Goal: Transaction & Acquisition: Purchase product/service

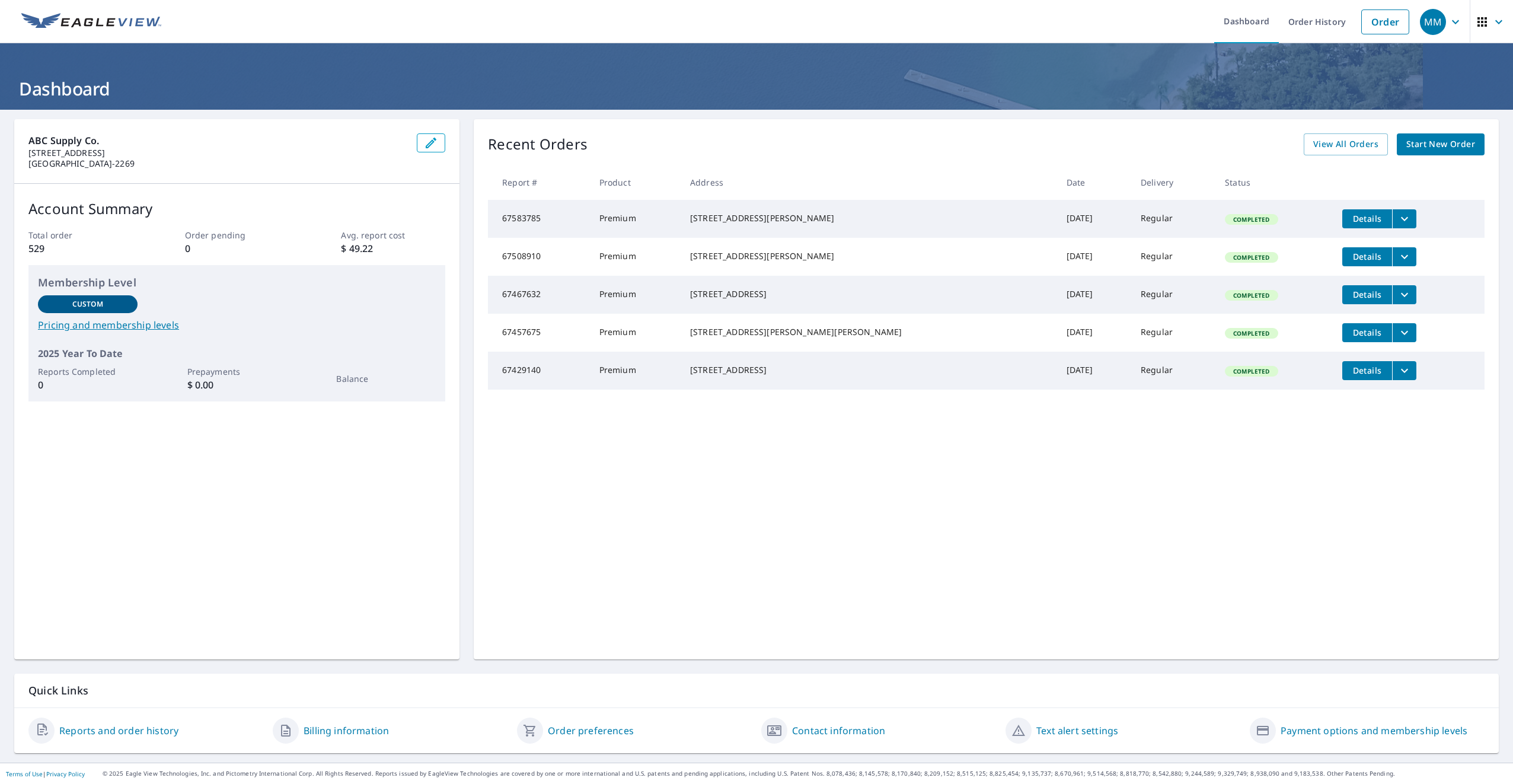
click at [1421, 146] on span "Start New Order" at bounding box center [1441, 144] width 69 height 15
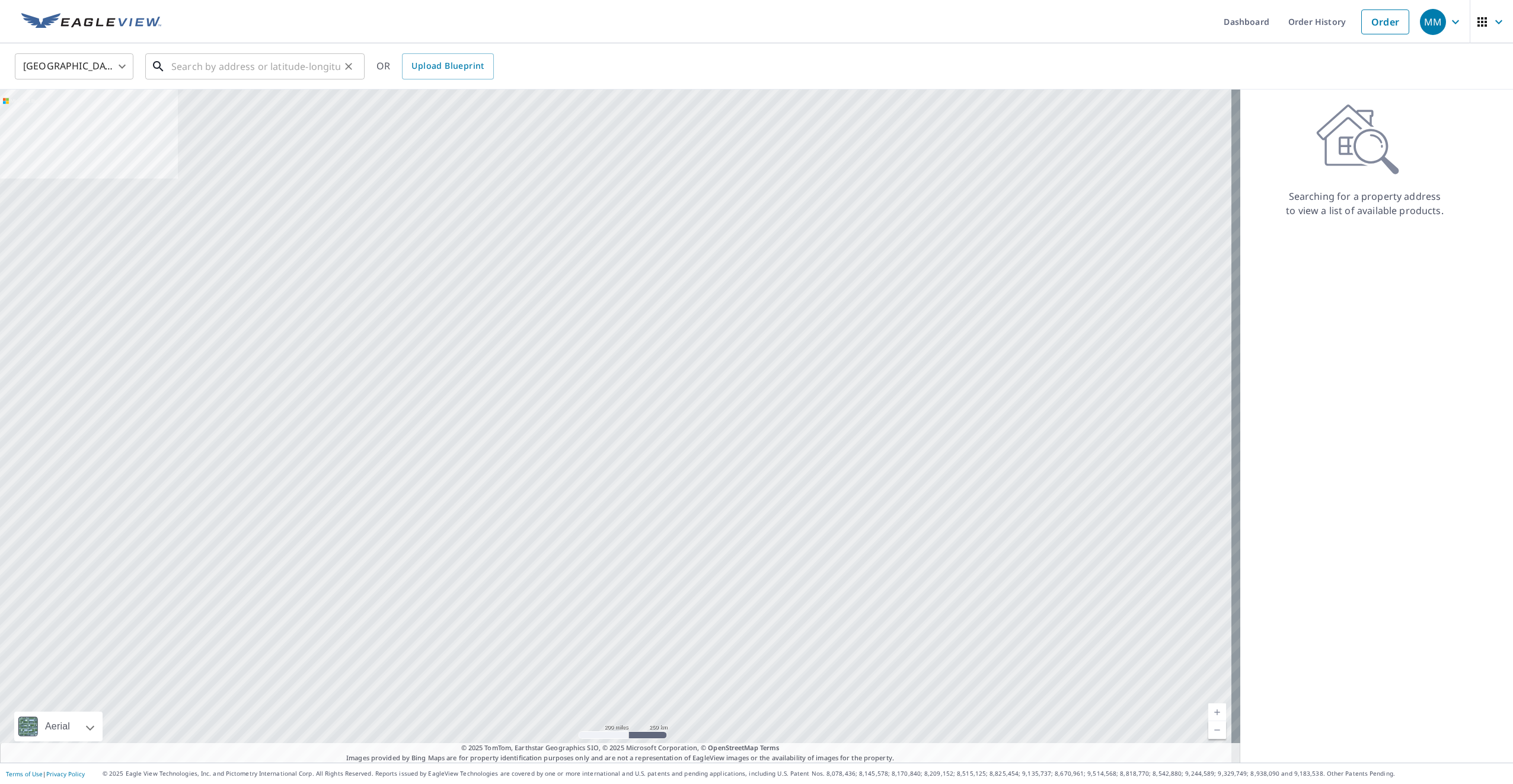
click at [230, 63] on input "text" at bounding box center [255, 66] width 169 height 33
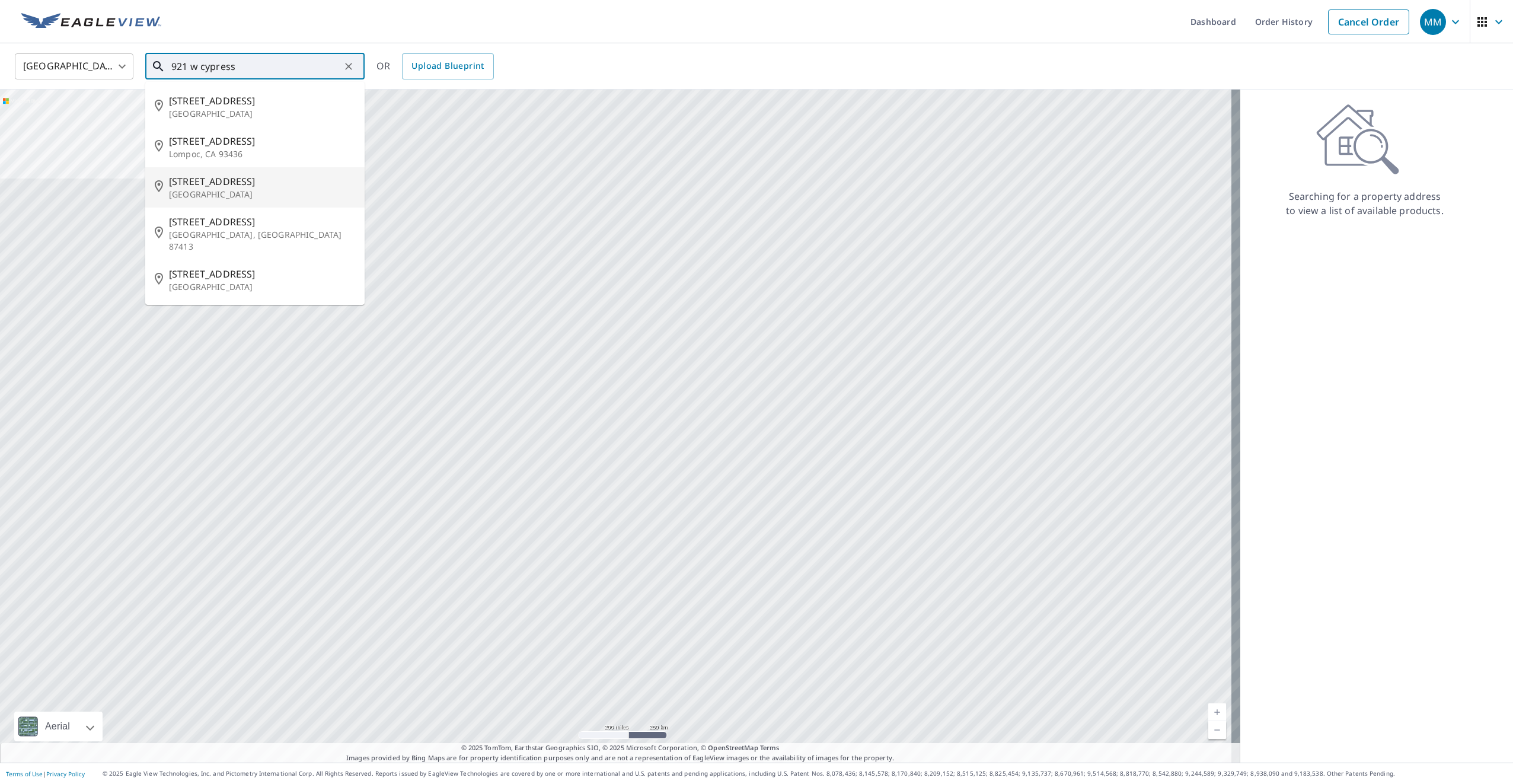
click at [236, 194] on p "[GEOGRAPHIC_DATA]" at bounding box center [262, 194] width 186 height 12
type input "[STREET_ADDRESS]"
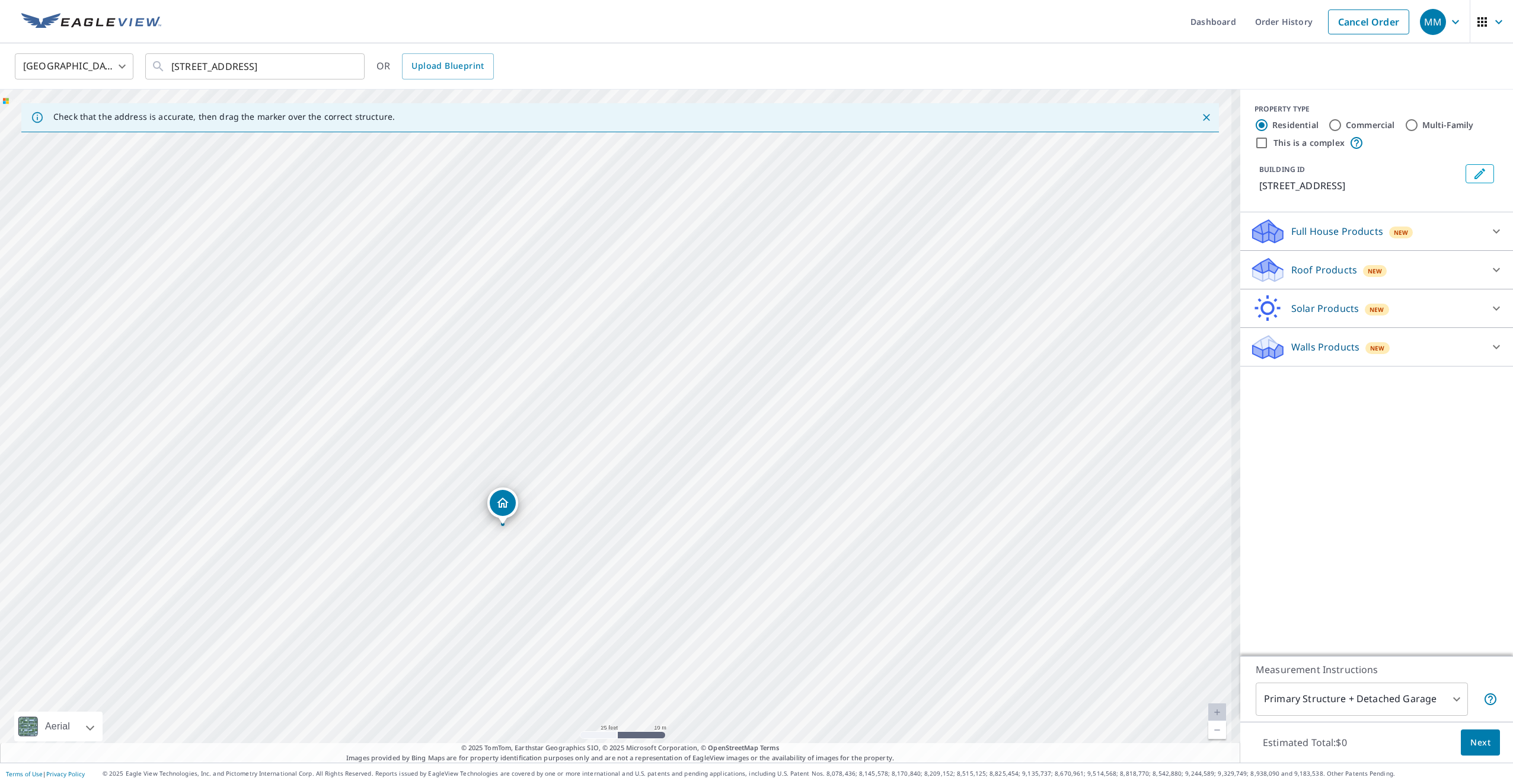
drag, startPoint x: 610, startPoint y: 524, endPoint x: 600, endPoint y: 393, distance: 131.4
click at [602, 390] on div "[STREET_ADDRESS]" at bounding box center [620, 426] width 1240 height 673
drag, startPoint x: 559, startPoint y: 594, endPoint x: 617, endPoint y: 598, distance: 58.1
click at [617, 601] on div "[STREET_ADDRESS]" at bounding box center [620, 426] width 1240 height 673
click at [1332, 234] on p "Full House Products" at bounding box center [1337, 231] width 92 height 14
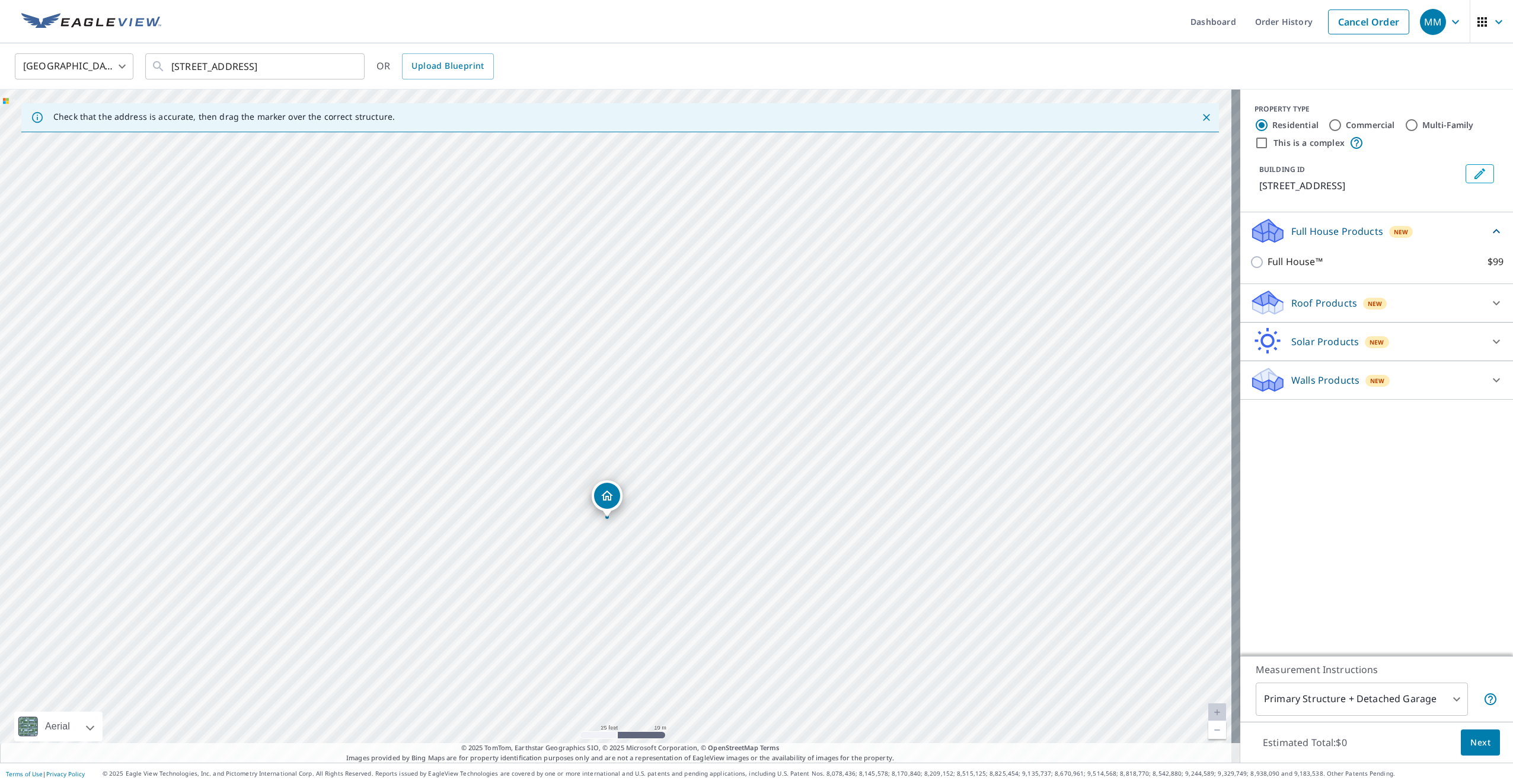
click at [1334, 307] on p "Roof Products" at bounding box center [1323, 303] width 65 height 14
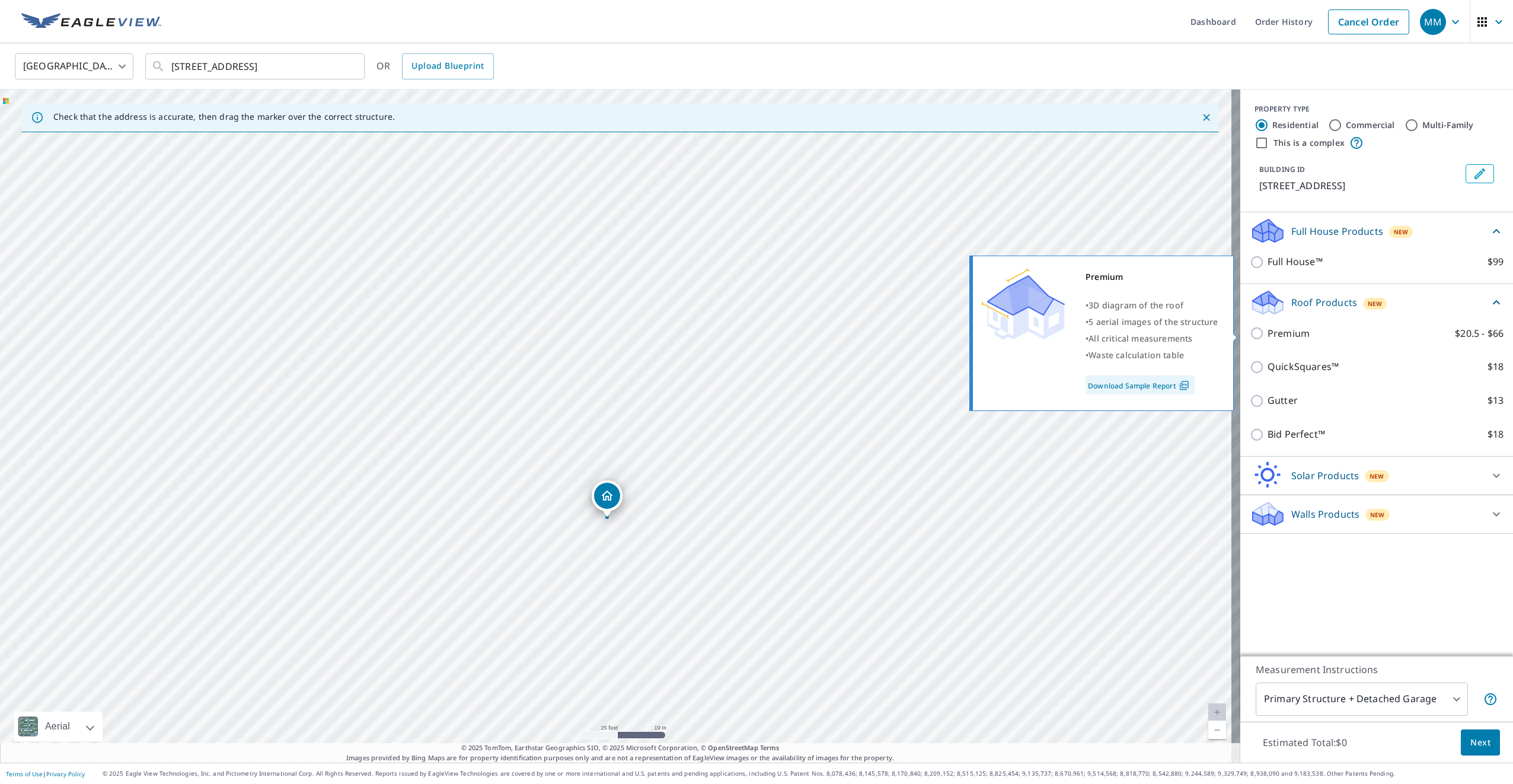
click at [1295, 333] on p "Premium" at bounding box center [1289, 333] width 42 height 15
click at [1268, 333] on input "Premium $20.5 - $66" at bounding box center [1259, 333] width 18 height 14
checkbox input "true"
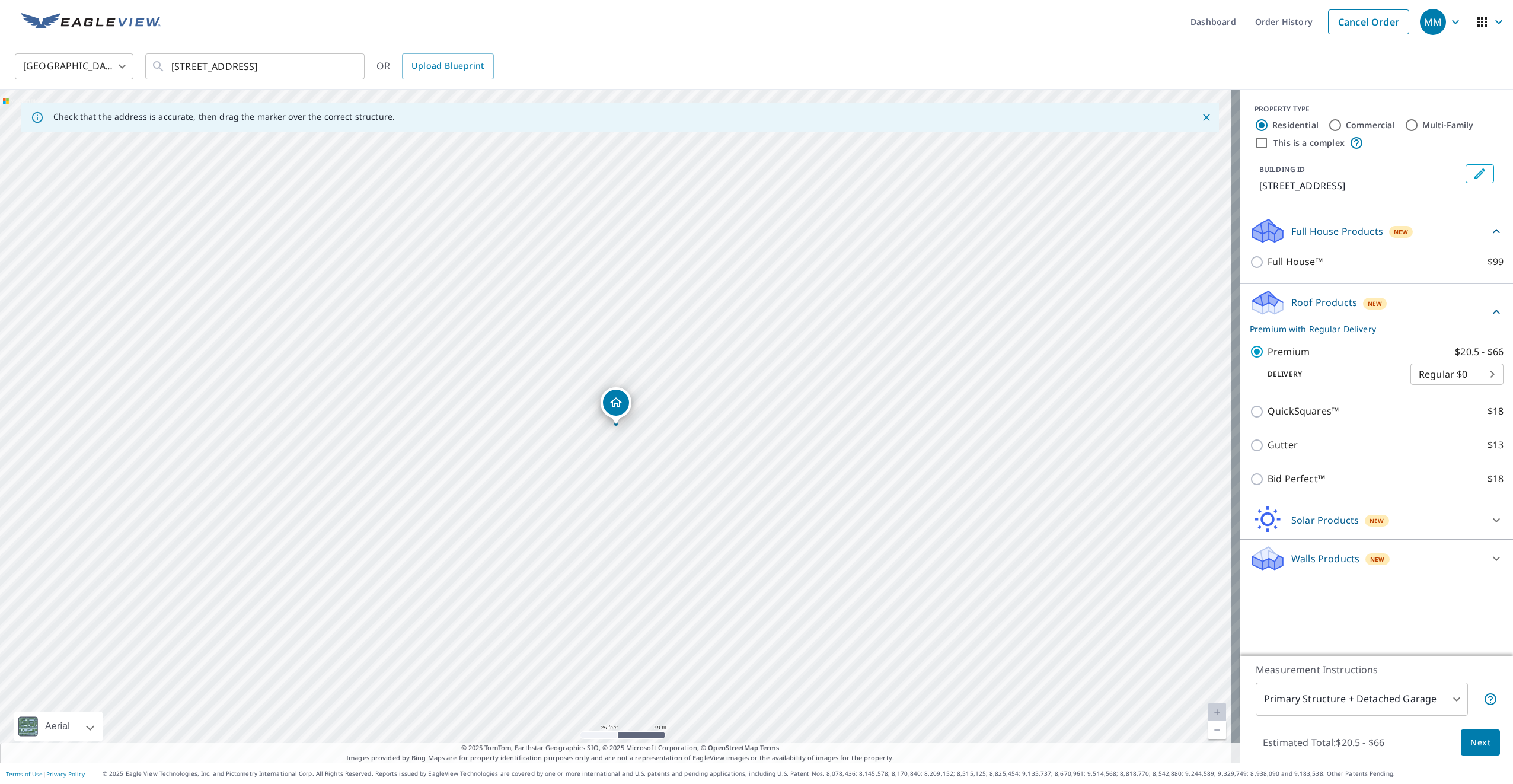
click at [1474, 749] on span "Next" at bounding box center [1481, 742] width 20 height 15
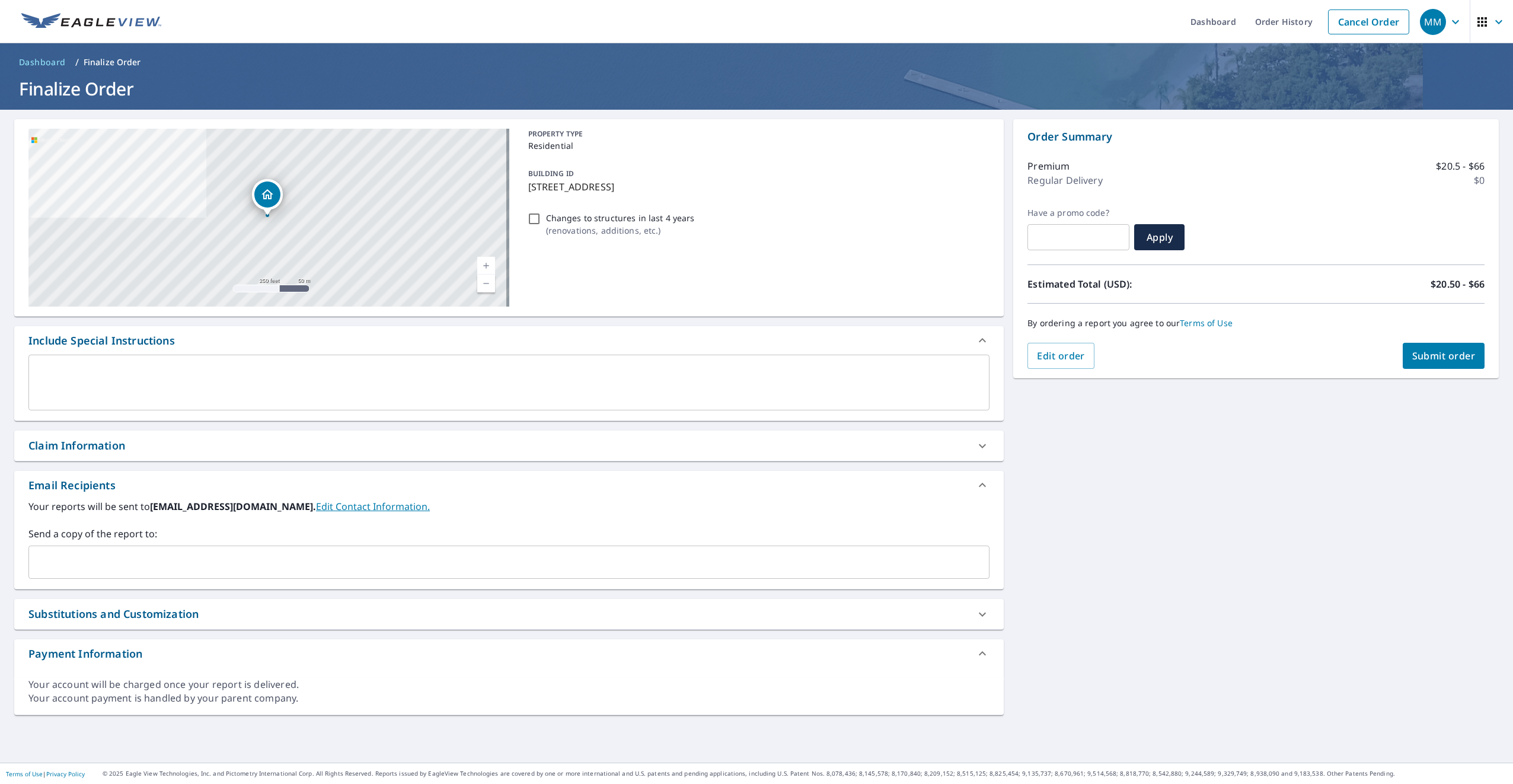
click at [148, 565] on input "text" at bounding box center [500, 561] width 933 height 22
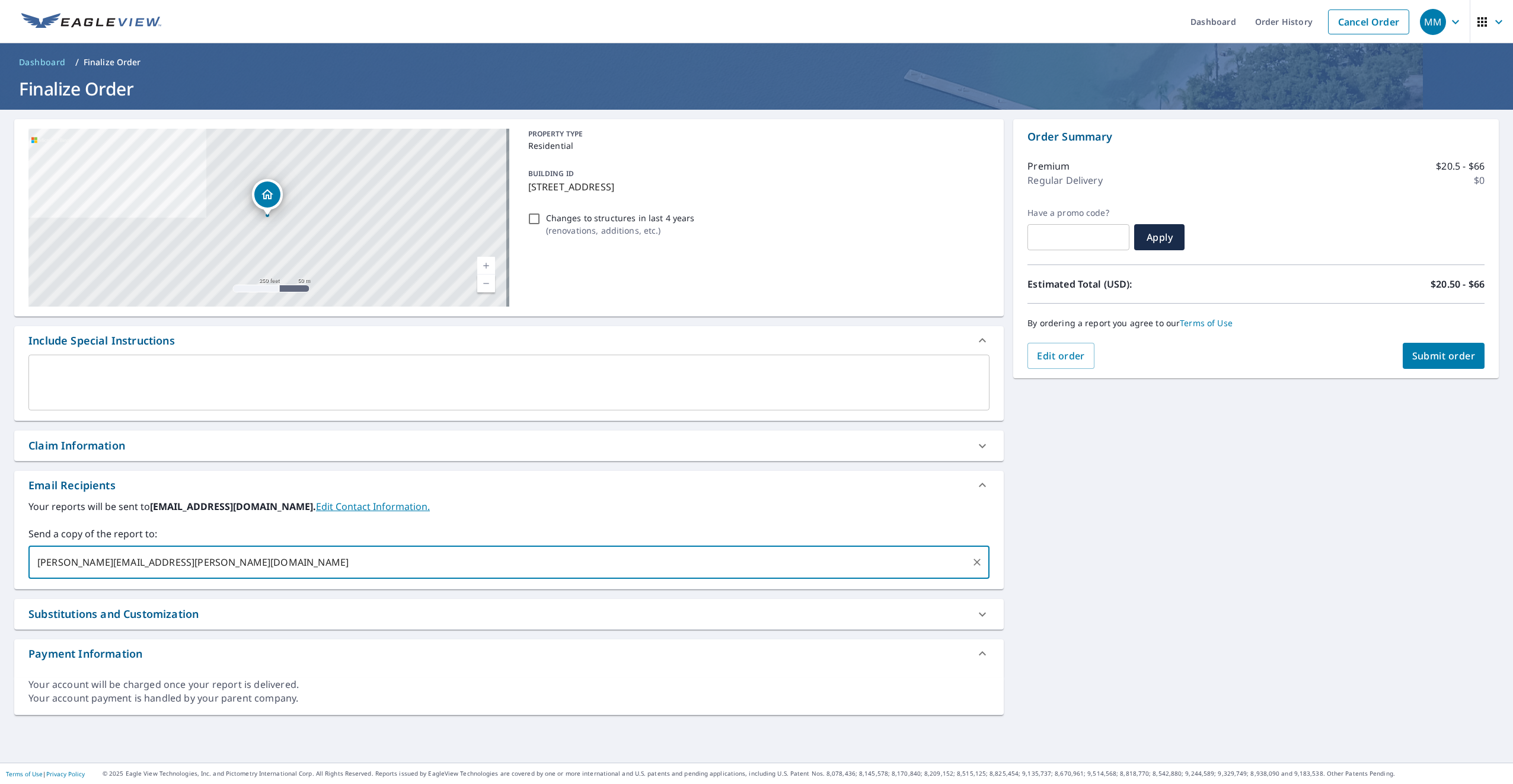
type input "[PERSON_NAME][EMAIL_ADDRESS][PERSON_NAME][DOMAIN_NAME]"
click at [1442, 361] on span "Submit order" at bounding box center [1444, 355] width 63 height 13
